Goal: Check status: Check status

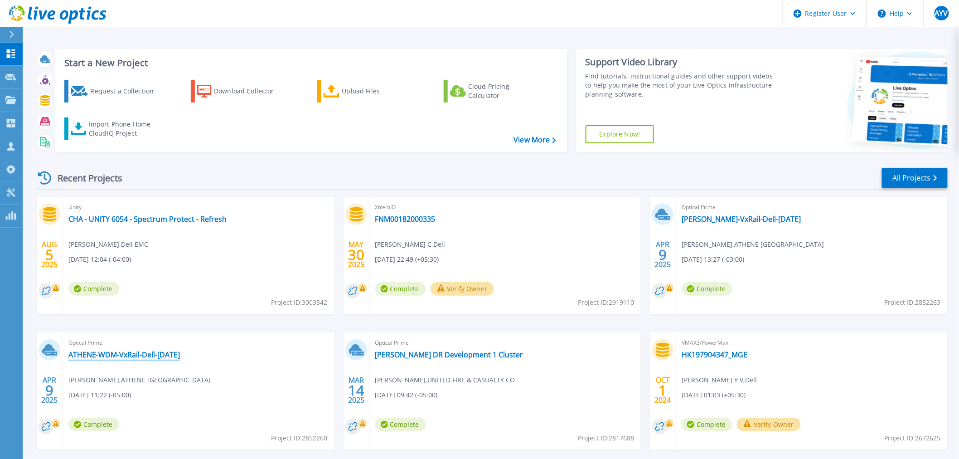
click at [121, 353] on link "ATHENE-WDM-VxRail-Dell-[DATE]" at bounding box center [123, 354] width 111 height 9
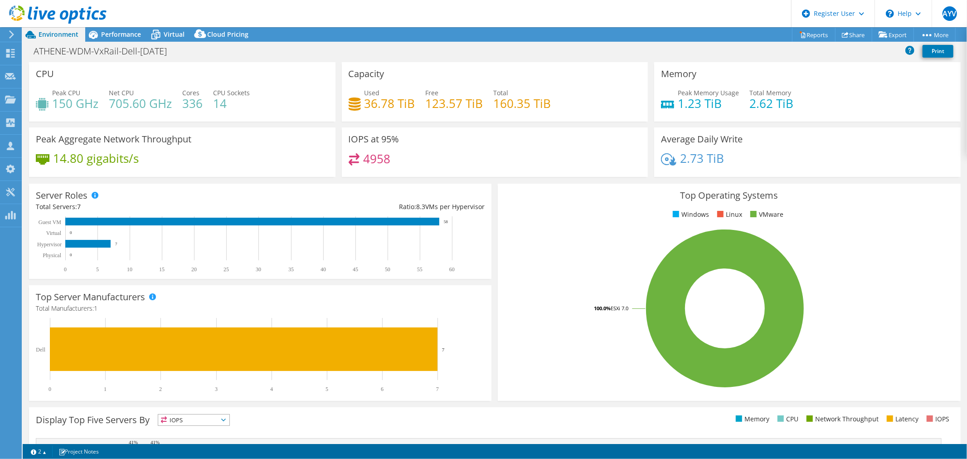
select select "USD"
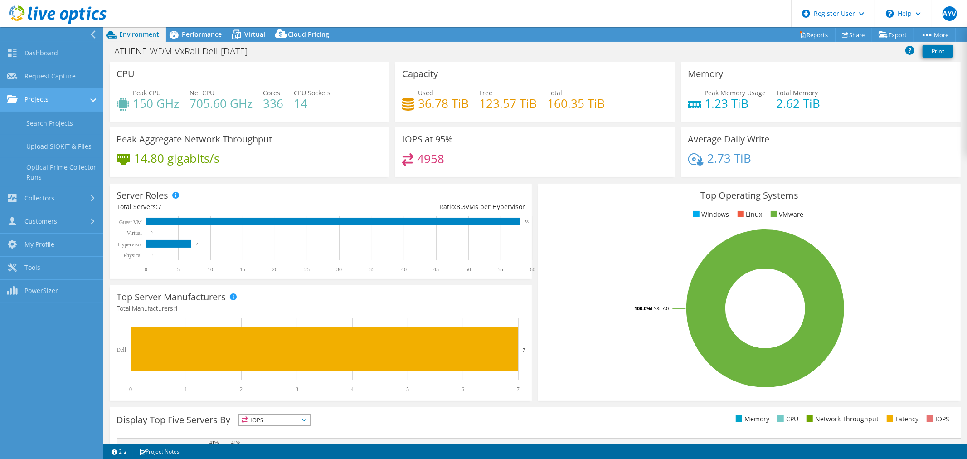
click at [59, 108] on link "Projects" at bounding box center [51, 99] width 103 height 23
click at [40, 8] on icon at bounding box center [57, 14] width 97 height 19
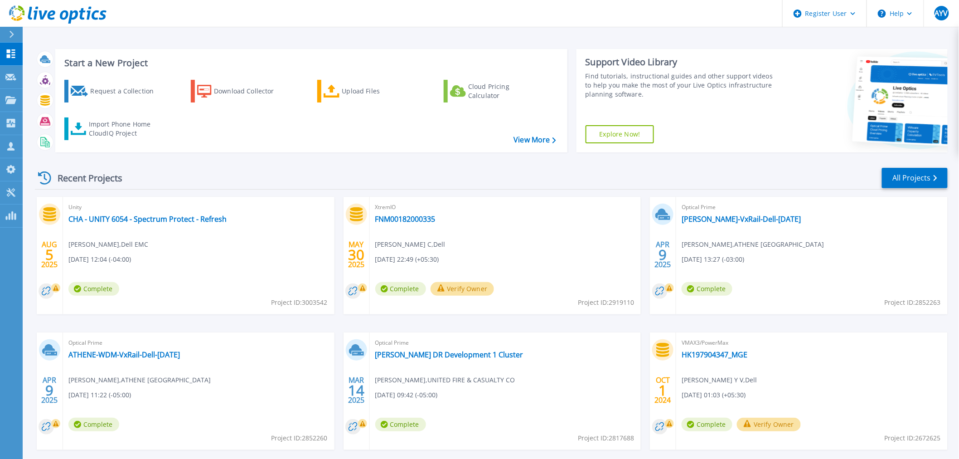
click at [329, 211] on span "Optical Prime" at bounding box center [198, 207] width 261 height 10
click at [716, 217] on link "[PERSON_NAME]-VxRail-Dell-[DATE]" at bounding box center [741, 218] width 119 height 9
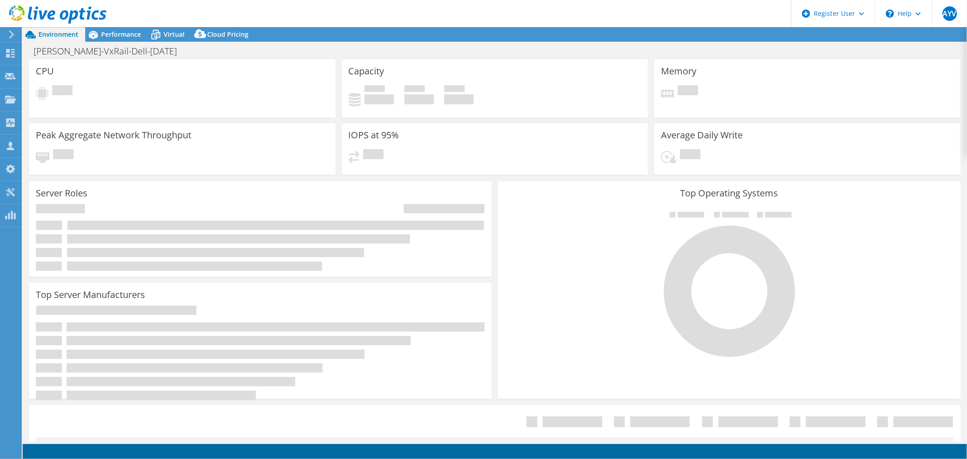
select select "USD"
